Goal: Complete application form

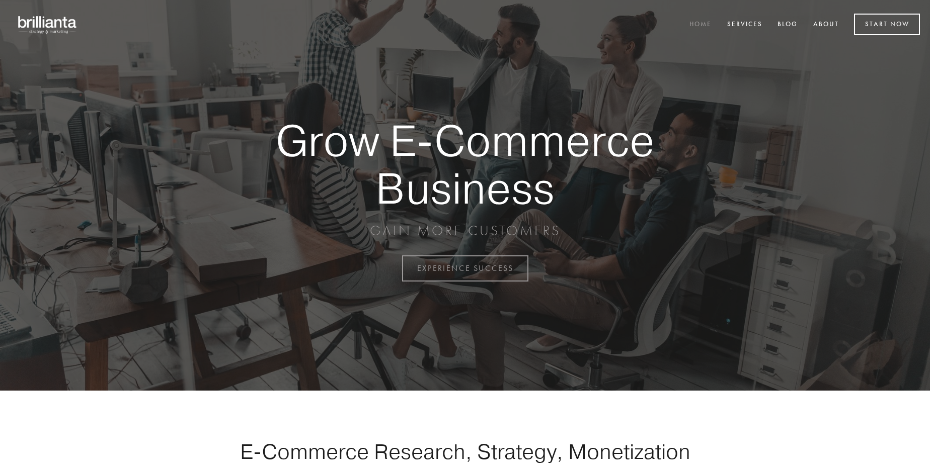
scroll to position [2637, 0]
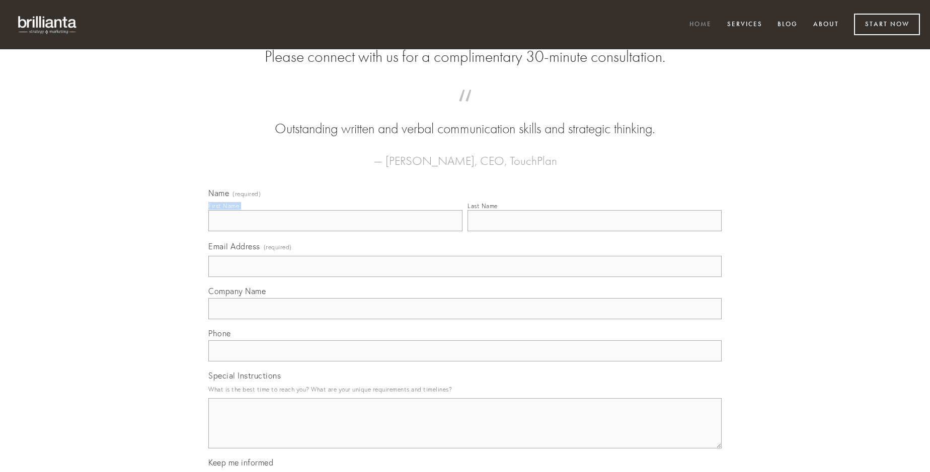
type input "[PERSON_NAME]"
click at [594, 231] on input "Last Name" at bounding box center [594, 220] width 254 height 21
type input "[PERSON_NAME]"
click at [465, 277] on input "Email Address (required)" at bounding box center [464, 266] width 513 height 21
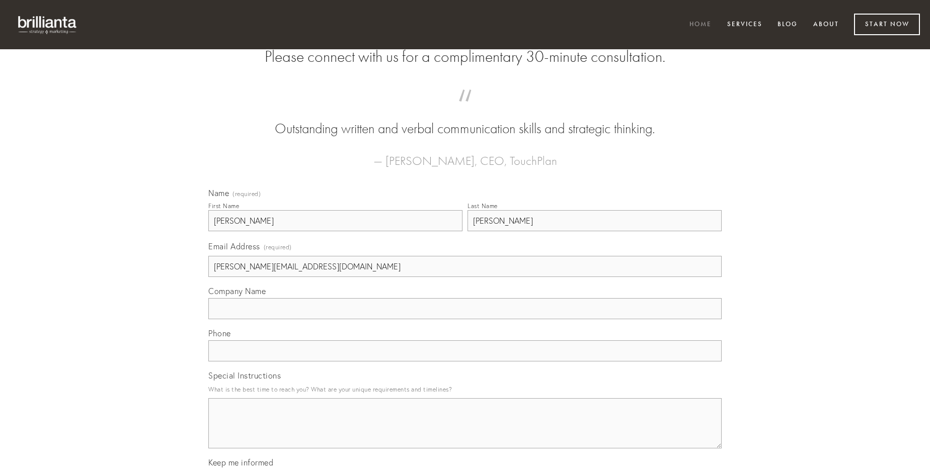
type input "[PERSON_NAME][EMAIL_ADDRESS][DOMAIN_NAME]"
click at [465, 319] on input "Company Name" at bounding box center [464, 308] width 513 height 21
type input "alienus"
click at [465, 362] on input "text" at bounding box center [464, 351] width 513 height 21
click at [465, 433] on textarea "Special Instructions" at bounding box center [464, 423] width 513 height 50
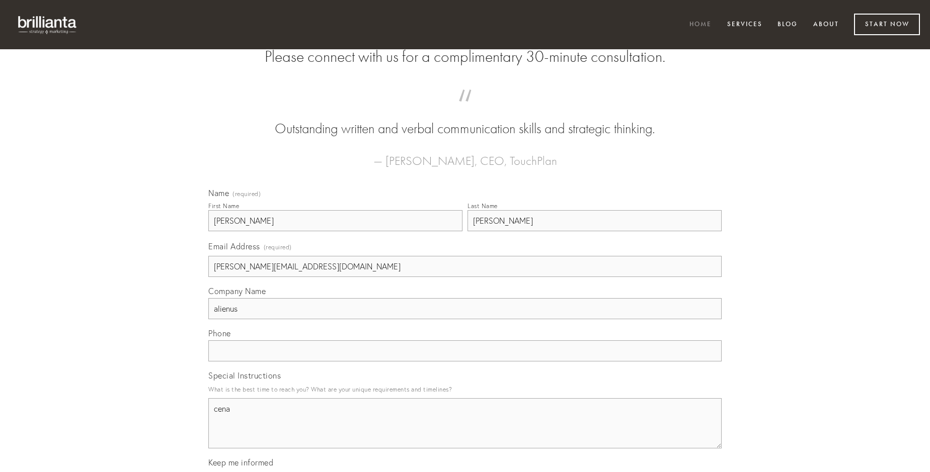
type textarea "cena"
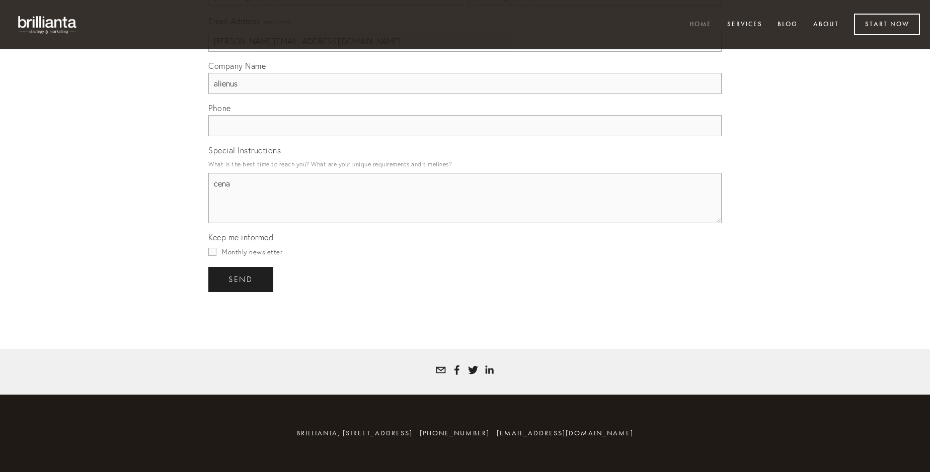
click at [241, 279] on span "send" at bounding box center [240, 279] width 25 height 9
